Goal: Task Accomplishment & Management: Manage account settings

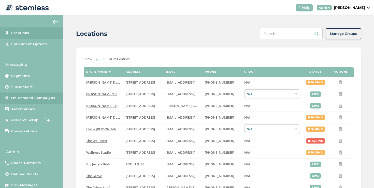
click at [53, 95] on link "On-demand Campaigns" at bounding box center [31, 98] width 63 height 11
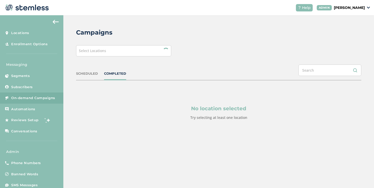
click at [122, 49] on div "Select Locations" at bounding box center [123, 50] width 95 height 11
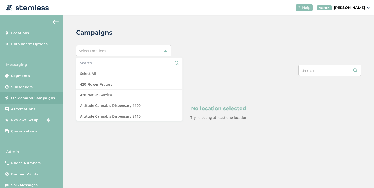
click at [94, 71] on li "Select All" at bounding box center [129, 73] width 106 height 11
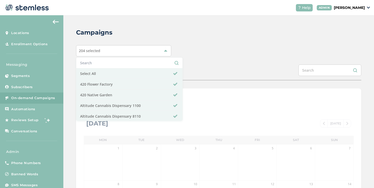
click at [182, 68] on div "SCHEDULED COMPLETED" at bounding box center [218, 73] width 285 height 16
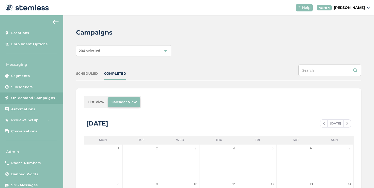
click at [92, 102] on li "List View" at bounding box center [96, 102] width 23 height 10
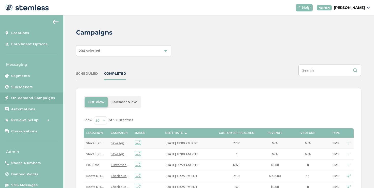
click at [96, 142] on span "Slocal [PERSON_NAME][GEOGRAPHIC_DATA]" at bounding box center [120, 143] width 69 height 5
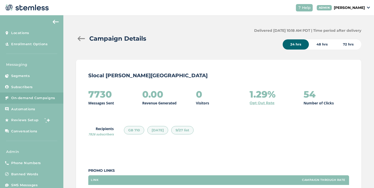
click at [80, 37] on div at bounding box center [81, 38] width 10 height 5
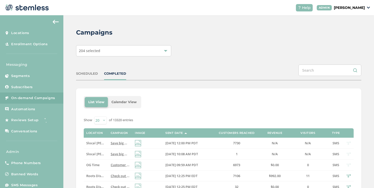
click at [96, 164] on span "OG Time" at bounding box center [92, 165] width 13 height 5
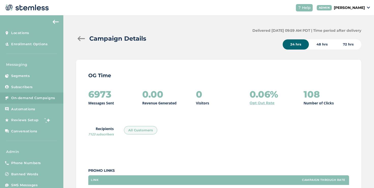
click at [80, 40] on div at bounding box center [81, 38] width 10 height 5
